Goal: Navigation & Orientation: Find specific page/section

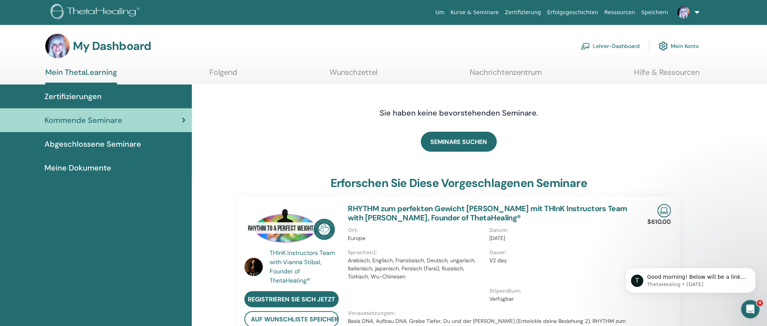
click at [228, 74] on link "Folgend" at bounding box center [223, 74] width 28 height 15
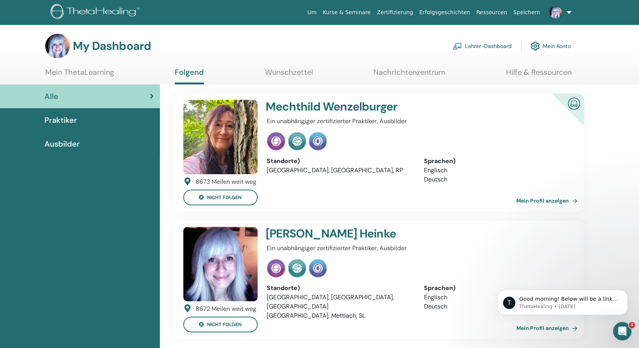
click at [568, 11] on link at bounding box center [558, 12] width 31 height 25
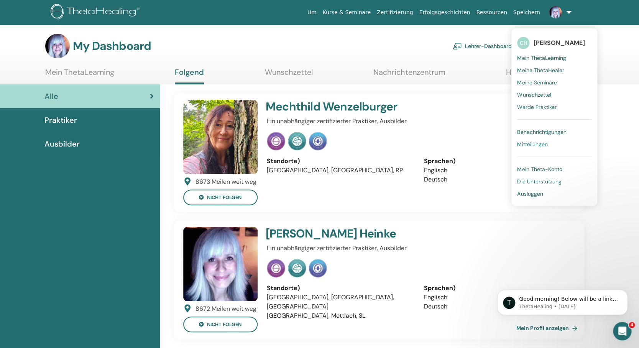
click at [544, 84] on span "Meine Seminare" at bounding box center [536, 82] width 39 height 7
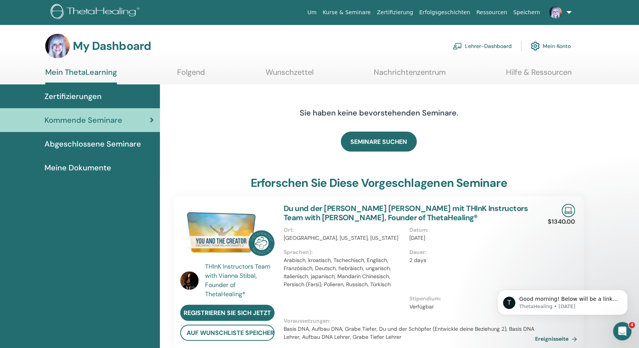
click at [560, 45] on link "Mein Konto" at bounding box center [551, 46] width 40 height 17
